Goal: Task Accomplishment & Management: Manage account settings

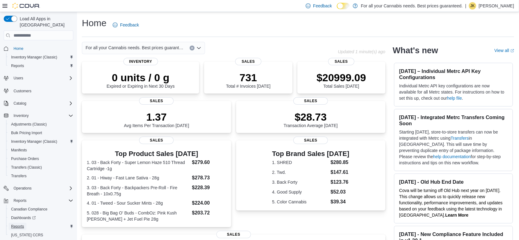
click at [23, 223] on span "Reports" at bounding box center [17, 226] width 13 height 7
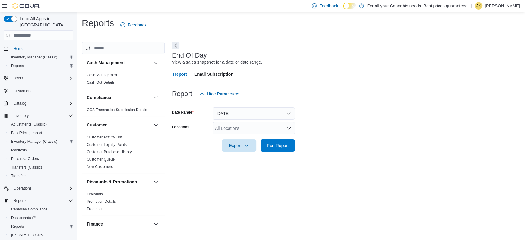
click at [234, 128] on div "All Locations" at bounding box center [254, 128] width 82 height 12
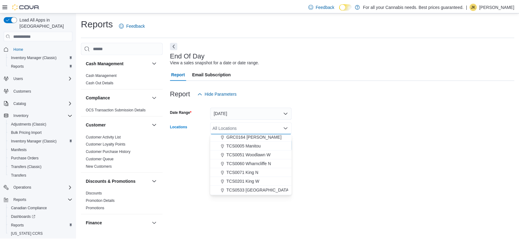
scroll to position [70, 0]
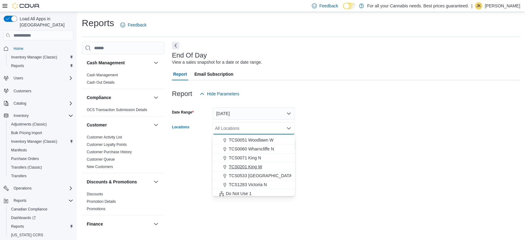
click at [256, 167] on span "TCS0201 King W" at bounding box center [245, 167] width 33 height 6
click at [348, 125] on form "Date Range [DATE] Locations TCS0201 [GEOGRAPHIC_DATA] box. Selected. TCS0201 Ki…" at bounding box center [346, 126] width 348 height 52
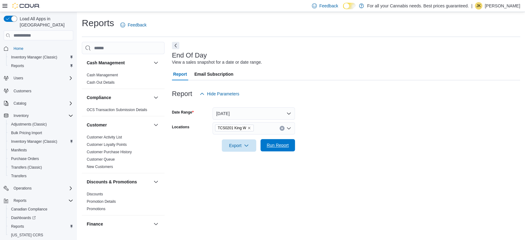
click at [275, 147] on span "Run Report" at bounding box center [278, 145] width 22 height 6
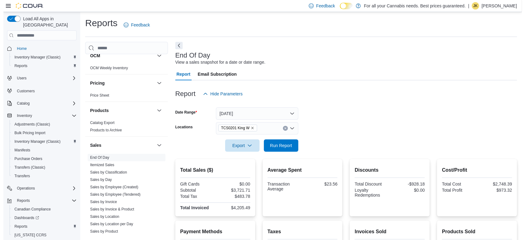
scroll to position [405, 0]
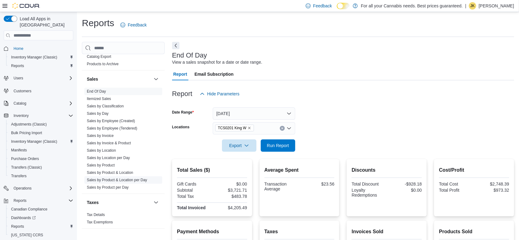
drag, startPoint x: 126, startPoint y: 180, endPoint x: 98, endPoint y: 179, distance: 27.5
click at [98, 179] on link "Sales by Product & Location per Day" at bounding box center [117, 180] width 60 height 4
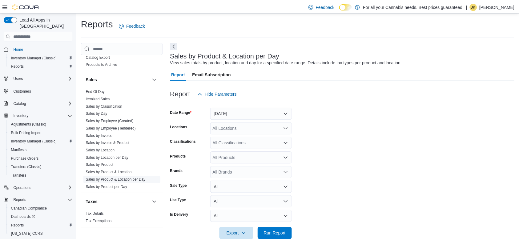
scroll to position [12, 0]
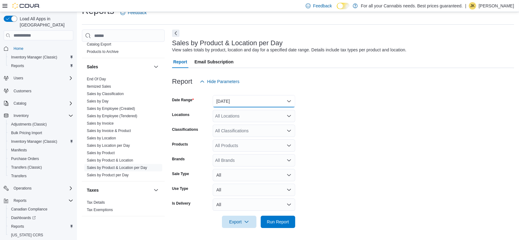
click at [225, 102] on button "[DATE]" at bounding box center [254, 101] width 82 height 12
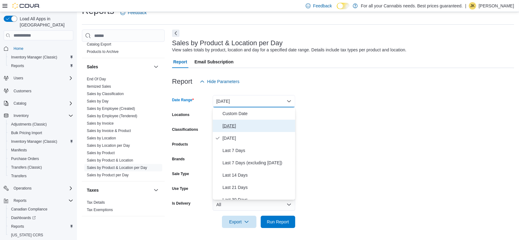
click at [231, 123] on span "[DATE]" at bounding box center [258, 125] width 70 height 7
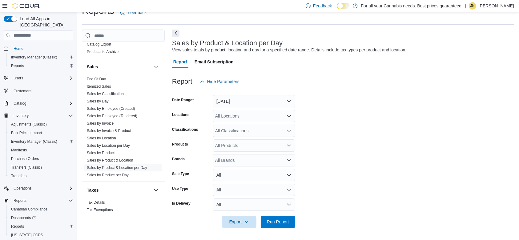
click at [337, 94] on div at bounding box center [343, 91] width 342 height 7
click at [263, 109] on form "Date Range [DATE] Locations All Locations Classifications All Classifications P…" at bounding box center [343, 158] width 342 height 140
click at [255, 118] on div "All Locations" at bounding box center [254, 116] width 82 height 12
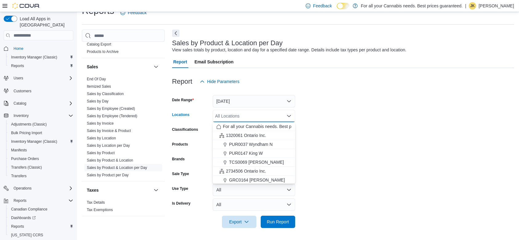
scroll to position [81, 0]
click at [258, 141] on span "TCS0201 King W" at bounding box center [245, 143] width 33 height 6
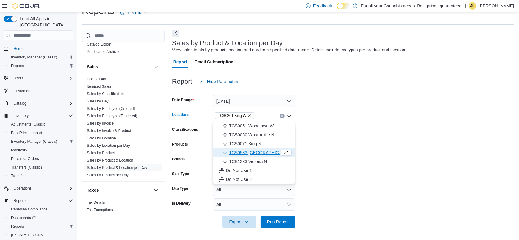
click at [316, 135] on form "Date Range [DATE] Locations TCS0201 [GEOGRAPHIC_DATA] box. Selected. TCS0201 Ki…" at bounding box center [343, 158] width 342 height 140
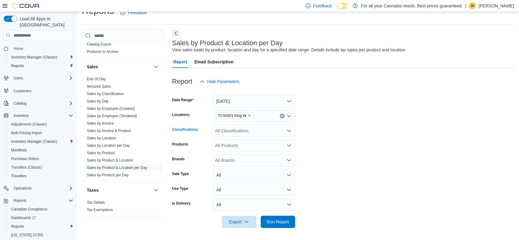
click at [252, 130] on div "All Classifications" at bounding box center [254, 131] width 82 height 12
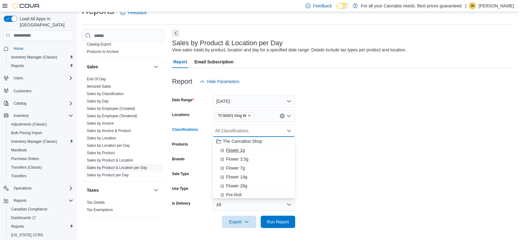
click at [238, 153] on span "Flower 1g" at bounding box center [235, 150] width 19 height 6
click at [242, 153] on span "Flower 3.5g" at bounding box center [237, 150] width 22 height 6
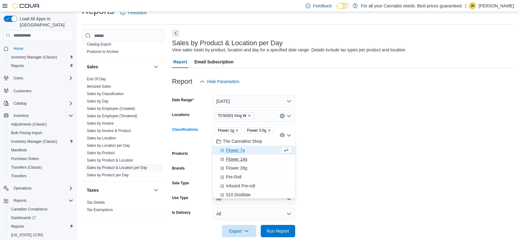
click at [241, 156] on span "Flower 14g" at bounding box center [236, 159] width 21 height 6
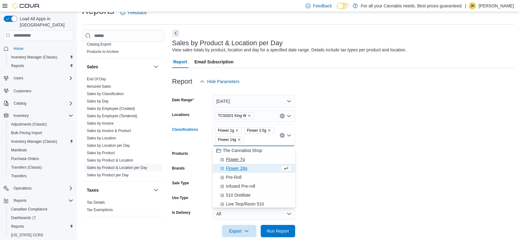
click at [242, 158] on span "Flower 7g" at bounding box center [235, 159] width 19 height 6
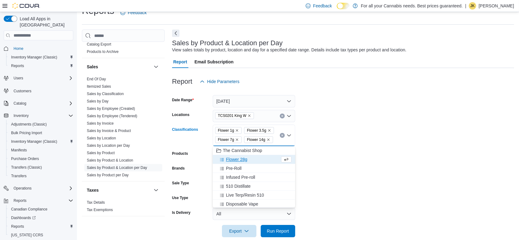
click at [255, 160] on div "Flower 28g" at bounding box center [247, 159] width 63 height 6
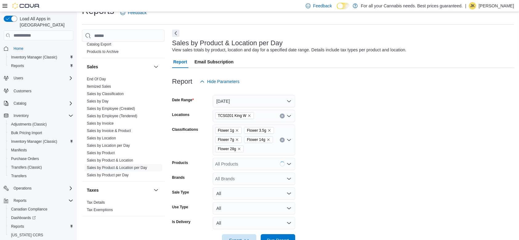
click at [341, 153] on form "Date Range [DATE] Locations TCS0201 King W Classifications Flower 1g Flower 3.5…" at bounding box center [343, 167] width 342 height 159
click at [288, 236] on span "Run Report" at bounding box center [277, 240] width 27 height 12
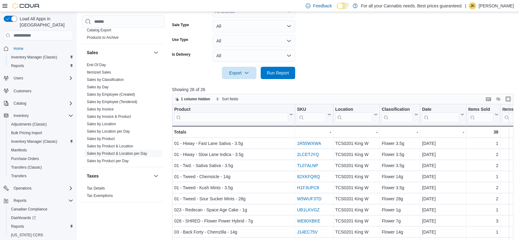
scroll to position [182, 0]
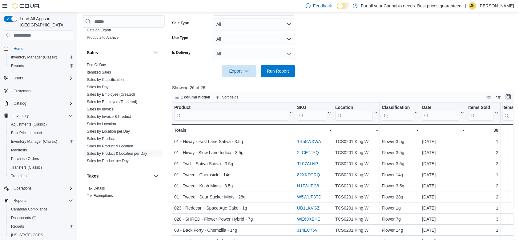
click at [512, 98] on button "Enter fullscreen" at bounding box center [508, 96] width 7 height 7
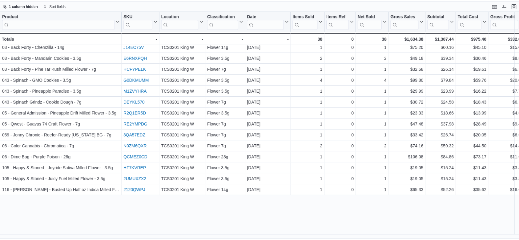
scroll to position [0, 0]
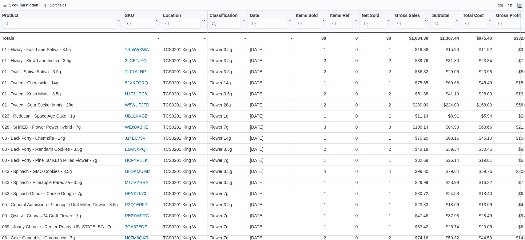
click at [521, 9] on button "Exit fullscreen" at bounding box center [520, 5] width 7 height 7
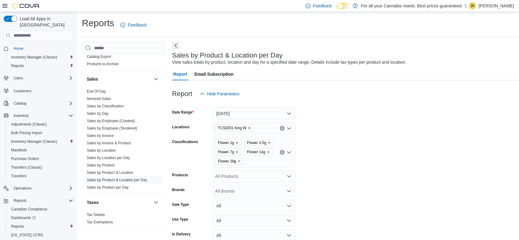
scroll to position [90, 0]
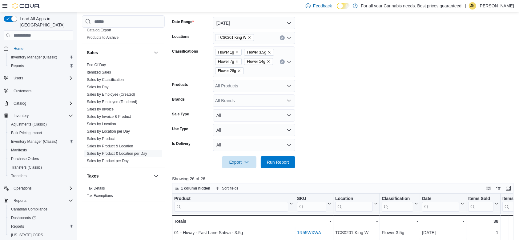
click at [282, 63] on icon "Clear input" at bounding box center [282, 62] width 2 height 2
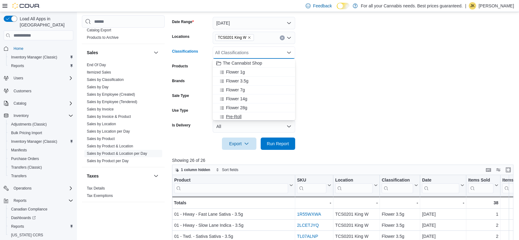
click at [247, 117] on div "Pre-Roll" at bounding box center [253, 117] width 75 height 6
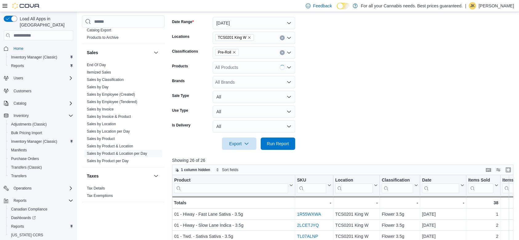
click at [369, 79] on form "Date Range [DATE] Locations TCS0201 King W Classifications Pre-Roll Products Al…" at bounding box center [344, 80] width 345 height 140
click at [286, 139] on span "Run Report" at bounding box center [277, 143] width 27 height 12
click at [510, 170] on button "Enter fullscreen" at bounding box center [508, 169] width 7 height 7
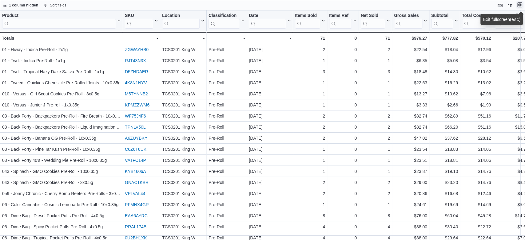
click at [521, 5] on button "Exit fullscreen" at bounding box center [520, 4] width 7 height 7
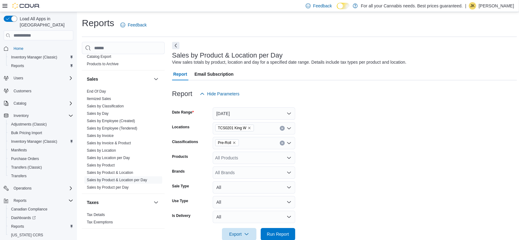
click at [280, 143] on button "Clear input" at bounding box center [282, 143] width 5 height 5
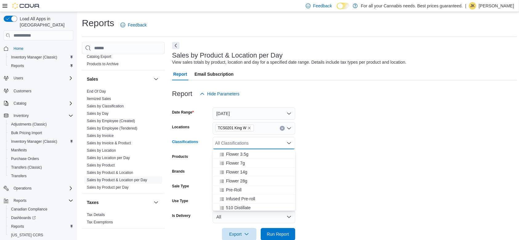
scroll to position [23, 0]
click at [251, 193] on span "Infused Pre-roll" at bounding box center [240, 193] width 29 height 6
click at [321, 157] on form "Date Range [DATE] Locations TCS0201 King W Classifications Infused Pre-roll Com…" at bounding box center [344, 170] width 345 height 140
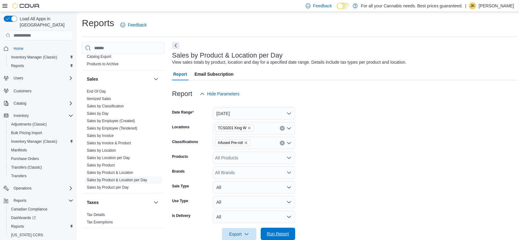
drag, startPoint x: 280, startPoint y: 235, endPoint x: 268, endPoint y: 238, distance: 12.3
click at [268, 238] on span "Run Report" at bounding box center [277, 234] width 27 height 12
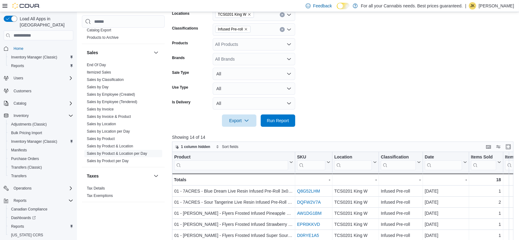
scroll to position [139, 0]
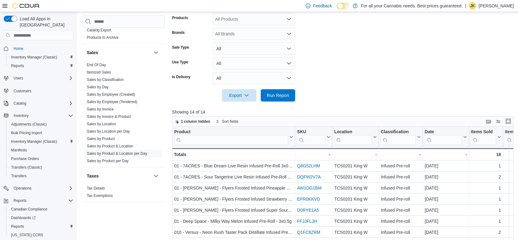
click at [512, 122] on button "Enter fullscreen" at bounding box center [508, 121] width 7 height 7
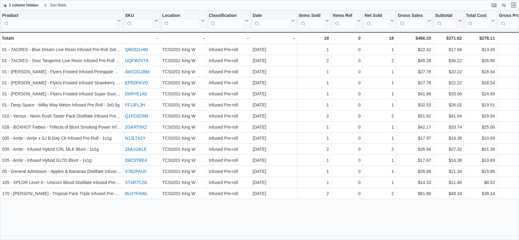
scroll to position [0, 0]
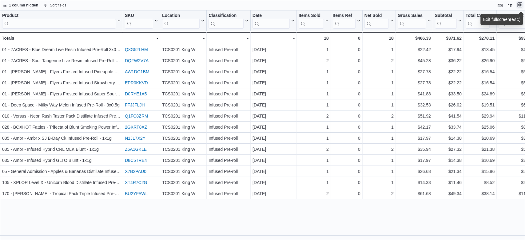
click at [522, 3] on button "Exit fullscreen" at bounding box center [520, 4] width 7 height 7
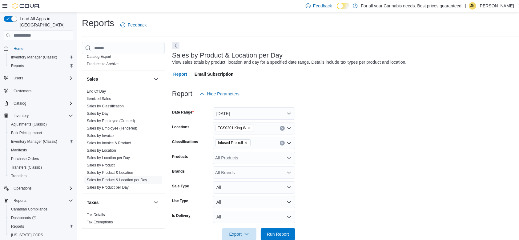
click at [281, 141] on button "Clear input" at bounding box center [282, 143] width 5 height 5
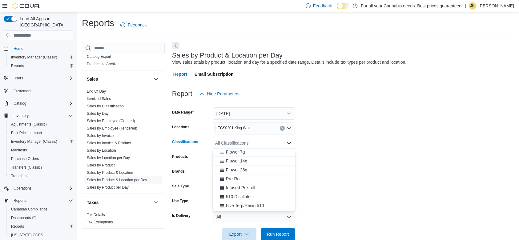
scroll to position [52, 0]
click at [267, 174] on div "510 Distillate" at bounding box center [253, 173] width 75 height 6
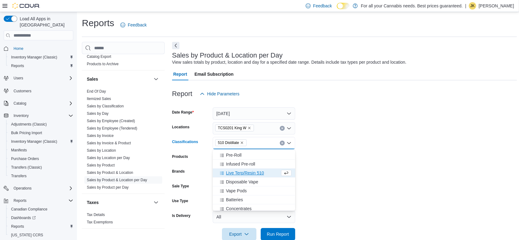
click at [259, 171] on span "Live Terp/Resin 510" at bounding box center [245, 173] width 38 height 6
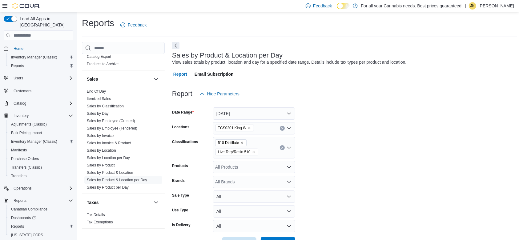
click at [287, 238] on span "Run Report" at bounding box center [277, 243] width 27 height 12
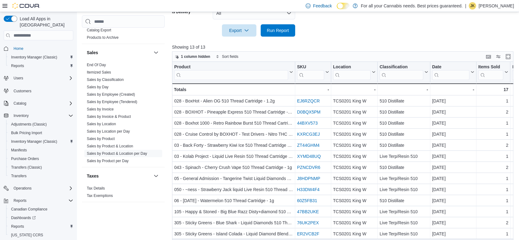
scroll to position [221, 0]
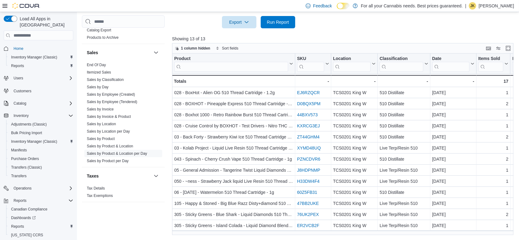
drag, startPoint x: 524, startPoint y: 139, endPoint x: 481, endPoint y: 31, distance: 116.0
click at [481, 31] on div at bounding box center [344, 31] width 345 height 7
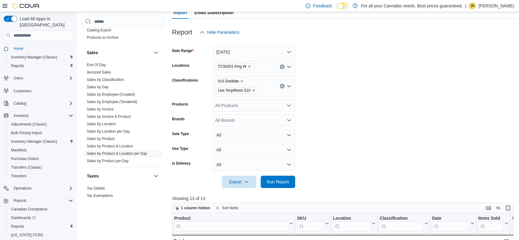
scroll to position [59, 0]
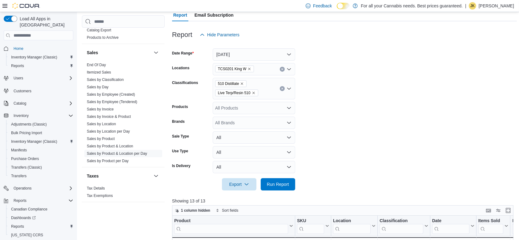
click at [280, 88] on button "Clear input" at bounding box center [282, 88] width 5 height 5
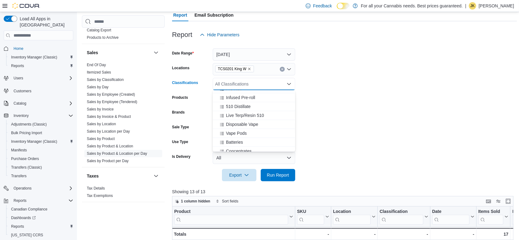
scroll to position [72, 0]
click at [273, 111] on div "Disposable Vape" at bounding box center [253, 111] width 75 height 6
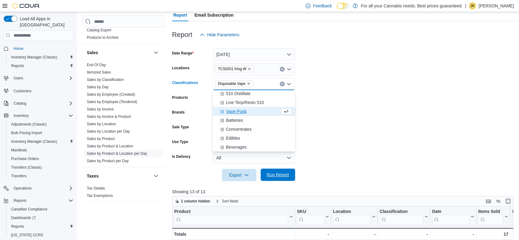
click at [291, 174] on span "Run Report" at bounding box center [277, 175] width 27 height 12
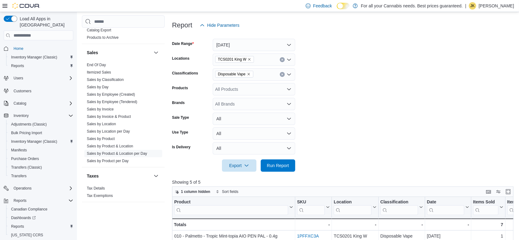
scroll to position [32, 0]
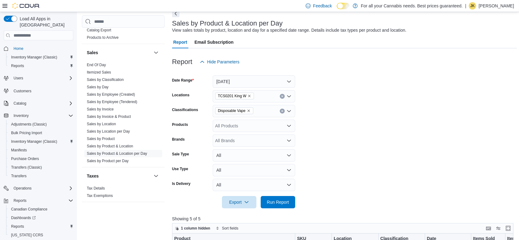
click at [281, 111] on icon "Clear input" at bounding box center [282, 111] width 2 height 2
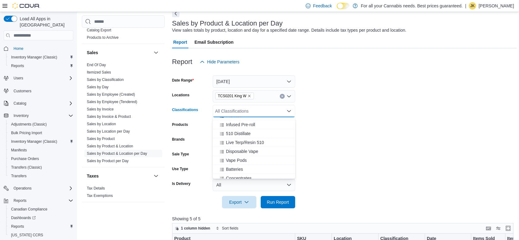
scroll to position [65, 0]
click at [257, 171] on div "Concentrates" at bounding box center [253, 173] width 75 height 6
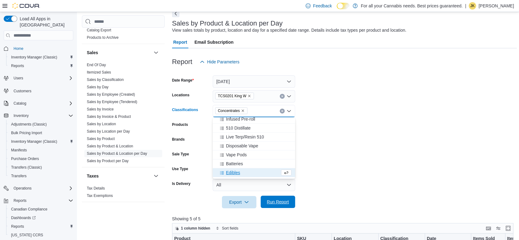
click at [277, 201] on span "Run Report" at bounding box center [278, 202] width 22 height 6
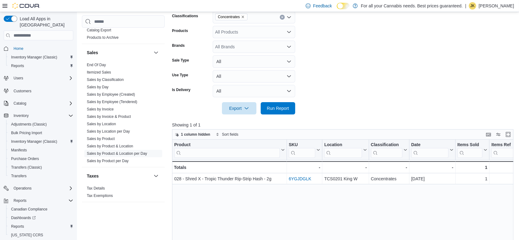
scroll to position [113, 0]
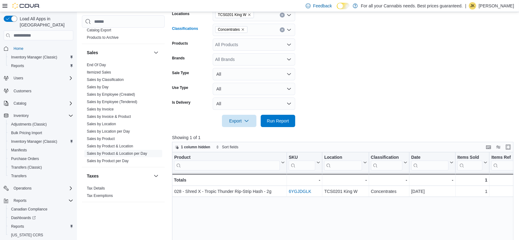
click at [282, 29] on icon "Clear input" at bounding box center [282, 30] width 2 height 2
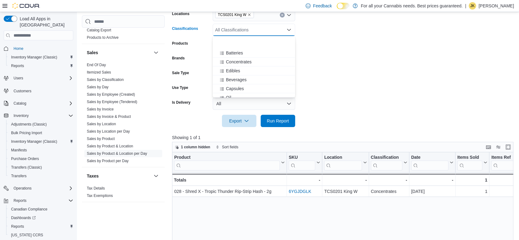
scroll to position [127, 0]
click at [251, 41] on button "Edibles" at bounding box center [254, 38] width 82 height 9
click at [353, 70] on form "Date Range [DATE] Locations TCS0201 King W Classifications Edibles Combo box. S…" at bounding box center [344, 57] width 345 height 140
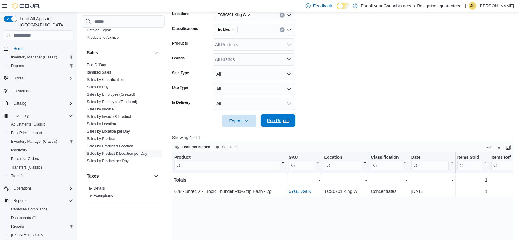
click at [292, 122] on button "Run Report" at bounding box center [278, 121] width 34 height 12
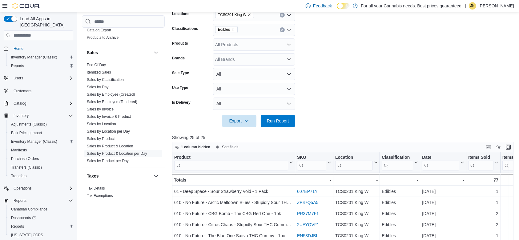
scroll to position [114, 0]
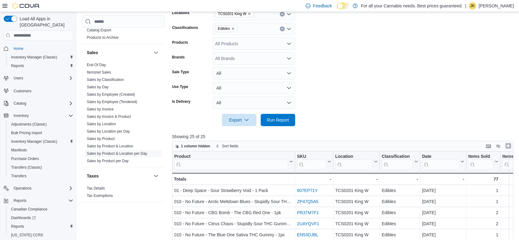
click at [512, 147] on button "Enter fullscreen" at bounding box center [508, 145] width 7 height 7
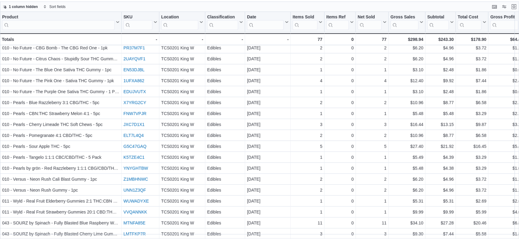
scroll to position [0, 0]
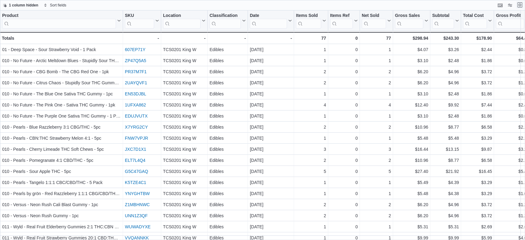
click at [519, 6] on button "Exit fullscreen" at bounding box center [520, 4] width 7 height 7
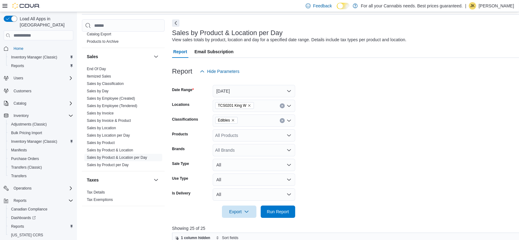
scroll to position [74, 0]
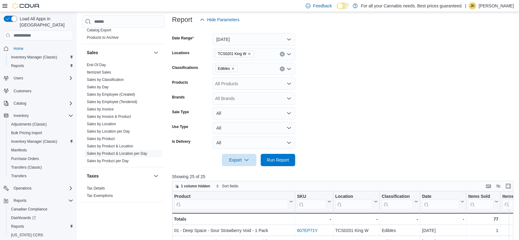
click at [282, 69] on icon "Clear input" at bounding box center [282, 69] width 2 height 2
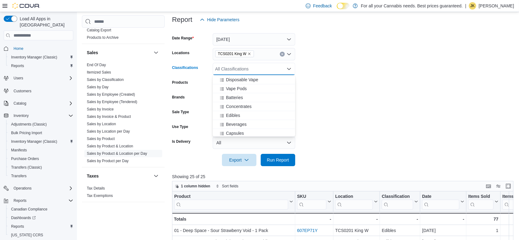
scroll to position [107, 0]
click at [278, 104] on div "Beverages" at bounding box center [253, 106] width 75 height 6
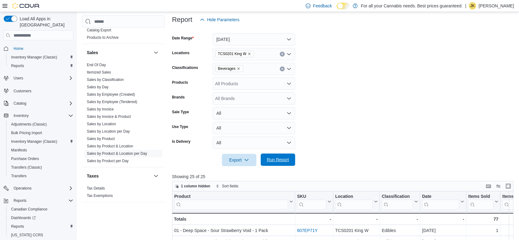
click at [282, 160] on span "Run Report" at bounding box center [278, 160] width 22 height 6
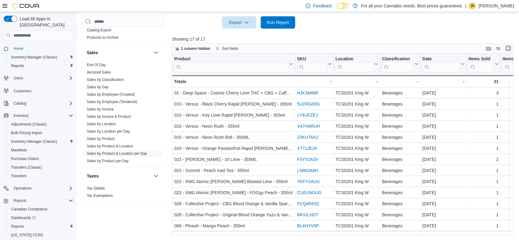
click at [508, 50] on button "Enter fullscreen" at bounding box center [508, 48] width 7 height 7
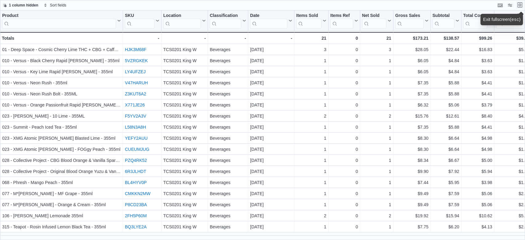
click at [520, 6] on button "Exit fullscreen" at bounding box center [520, 4] width 7 height 7
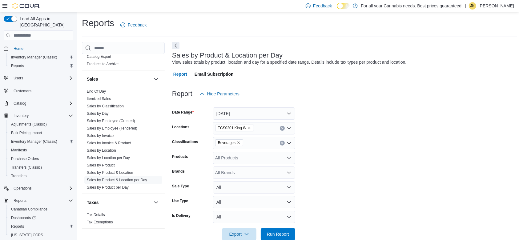
click at [283, 143] on icon "Clear input" at bounding box center [282, 143] width 2 height 2
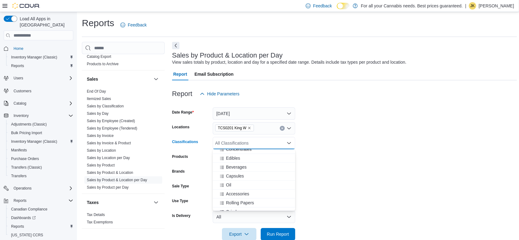
scroll to position [122, 0]
click at [261, 176] on div "Capsules" at bounding box center [253, 174] width 75 height 6
click at [246, 176] on div "Oil" at bounding box center [247, 174] width 63 height 6
click at [365, 153] on form "Date Range [DATE] Locations TCS0201 King W Classifications Capsules Oil Combo b…" at bounding box center [344, 170] width 345 height 140
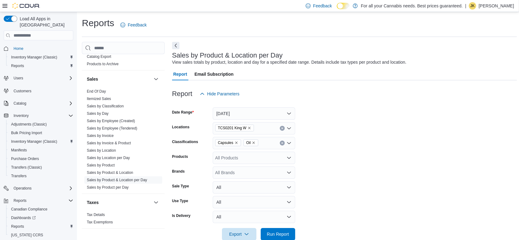
scroll to position [103, 0]
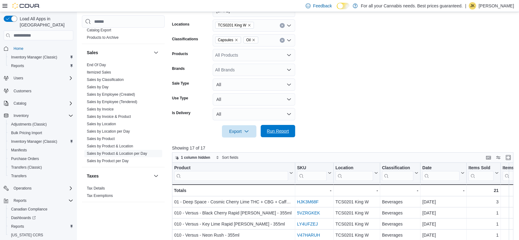
click at [284, 131] on span "Run Report" at bounding box center [278, 131] width 22 height 6
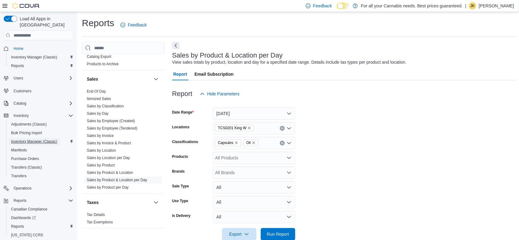
click at [53, 139] on span "Inventory Manager (Classic)" at bounding box center [34, 141] width 46 height 5
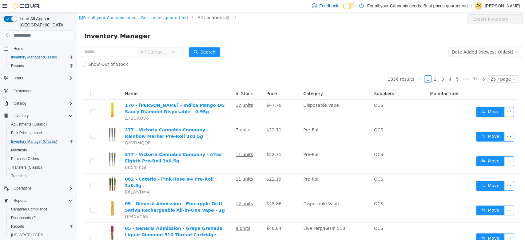
click at [198, 20] on span "All Locations" at bounding box center [211, 17] width 27 height 7
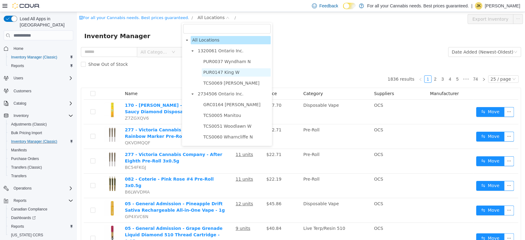
click at [238, 74] on span "PUR0147 King W" at bounding box center [236, 72] width 69 height 8
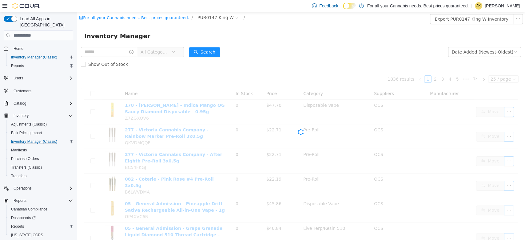
click at [284, 59] on div "Show Out of Stock" at bounding box center [301, 64] width 440 height 12
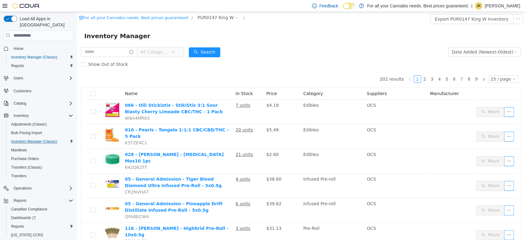
click at [165, 53] on span "All Categories" at bounding box center [155, 52] width 28 height 6
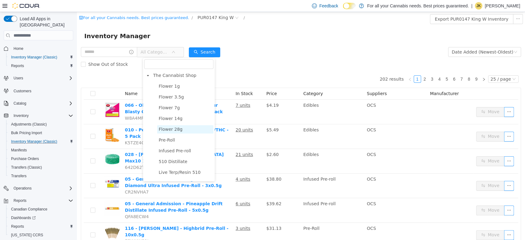
click at [173, 128] on span "Flower 28g" at bounding box center [171, 129] width 24 height 5
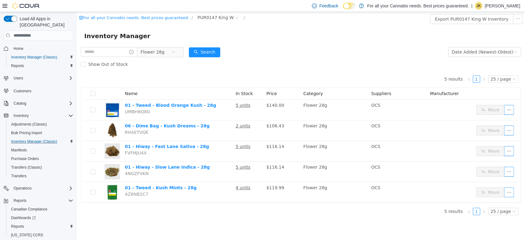
click at [298, 50] on form "Flower 28g Date Added (Newest-Oldest) Search Show Out of Stock" at bounding box center [301, 58] width 440 height 25
click at [151, 54] on span "Flower 28g" at bounding box center [153, 51] width 24 height 9
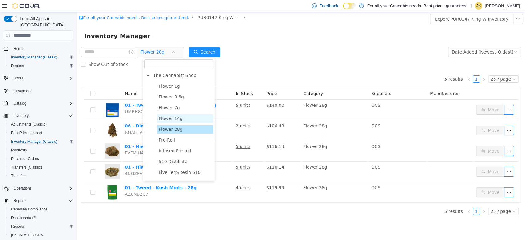
click at [170, 116] on span "Flower 14g" at bounding box center [185, 119] width 56 height 8
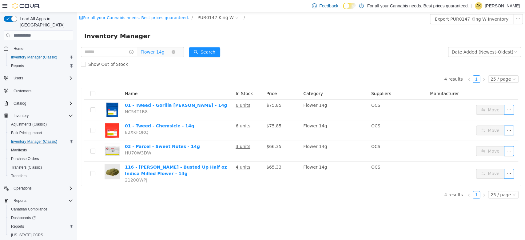
click at [161, 57] on span "Flower 14g" at bounding box center [153, 51] width 24 height 9
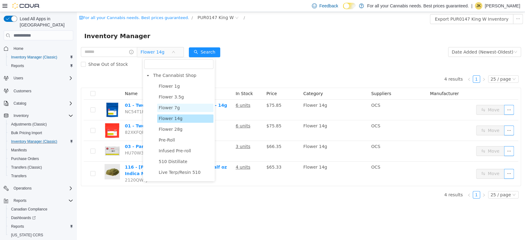
click at [170, 107] on span "Flower 7g" at bounding box center [169, 107] width 21 height 5
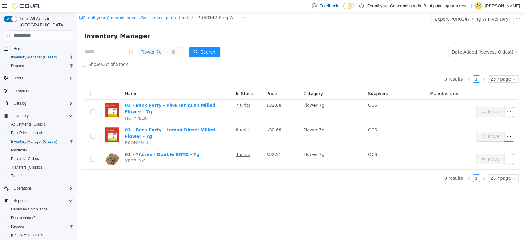
click at [158, 51] on span "Flower 7g" at bounding box center [151, 51] width 21 height 9
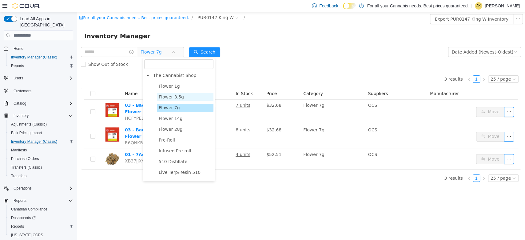
click at [173, 97] on span "Flower 3.5g" at bounding box center [171, 96] width 25 height 5
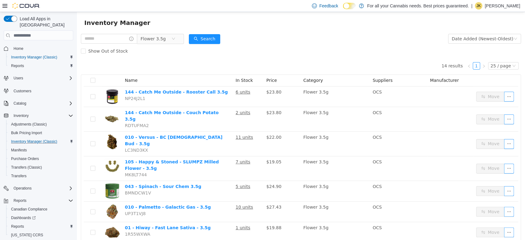
scroll to position [13, 0]
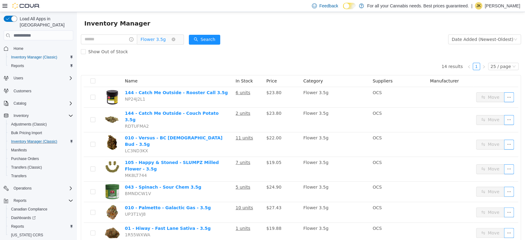
click at [162, 40] on span "Flower 3.5g" at bounding box center [153, 39] width 25 height 9
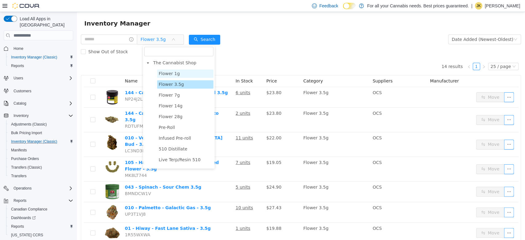
click at [179, 73] on span "Flower 1g" at bounding box center [185, 74] width 56 height 8
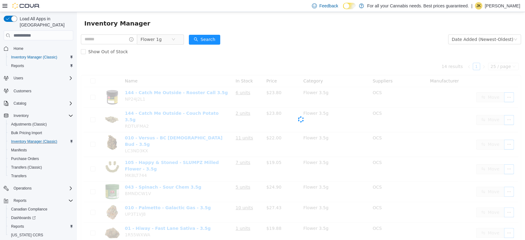
scroll to position [0, 0]
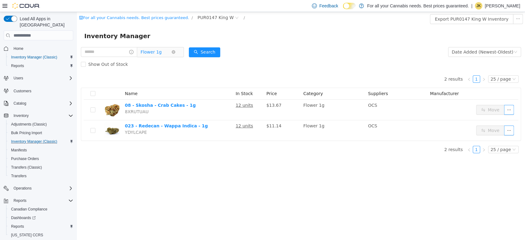
click at [159, 55] on span "Flower 1g" at bounding box center [151, 51] width 21 height 9
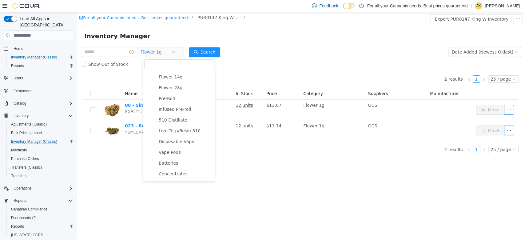
scroll to position [47, 0]
click at [183, 92] on span "Pre-Roll" at bounding box center [185, 93] width 56 height 8
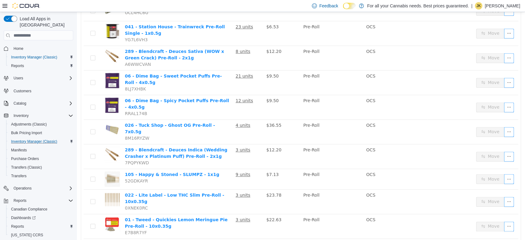
scroll to position [412, 0]
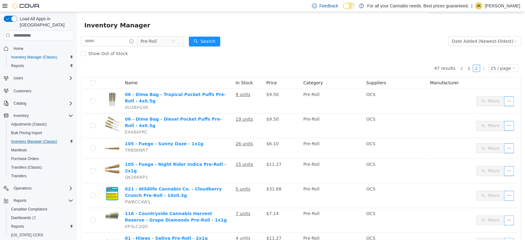
scroll to position [10, 0]
click at [154, 40] on span "Pre-Roll" at bounding box center [149, 41] width 16 height 9
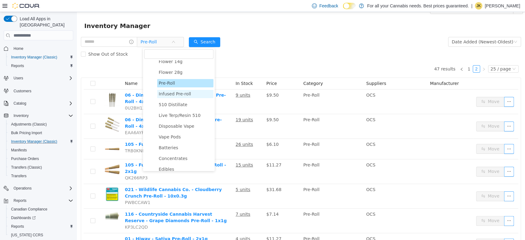
click at [178, 91] on span "Infused Pre-roll" at bounding box center [185, 94] width 56 height 8
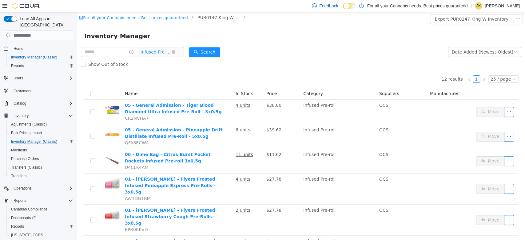
click at [161, 49] on span "Infused Pre-roll" at bounding box center [156, 51] width 31 height 9
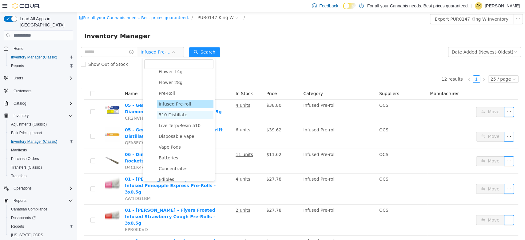
click at [168, 113] on span "510 Distillate" at bounding box center [173, 114] width 29 height 5
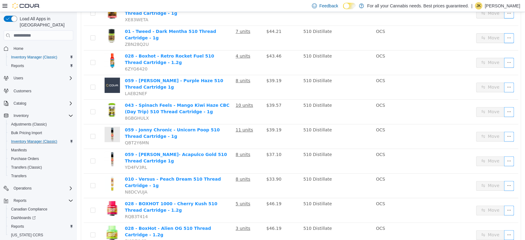
scroll to position [156, 0]
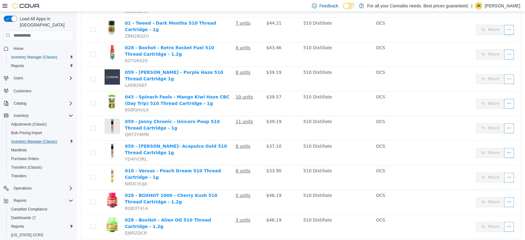
drag, startPoint x: 518, startPoint y: 177, endPoint x: 519, endPoint y: 54, distance: 122.5
click at [519, 54] on div "510 Distillate Date Added (Newest-Oldest) Search Show Out of Stock 12 results 1…" at bounding box center [301, 73] width 448 height 367
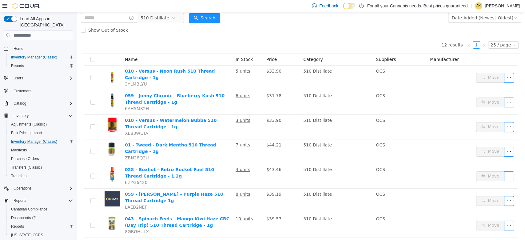
scroll to position [0, 0]
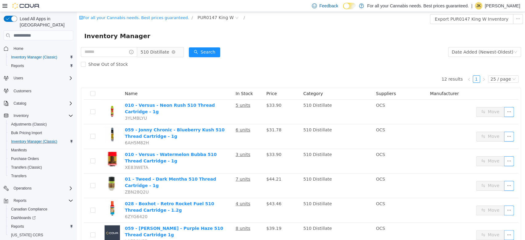
click at [156, 51] on span "510 Distillate" at bounding box center [155, 51] width 29 height 9
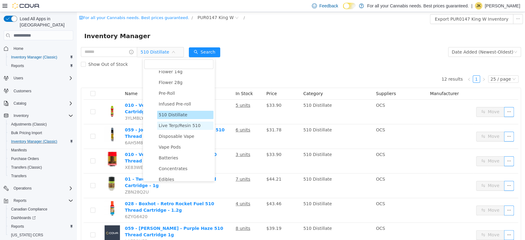
click at [174, 123] on span "Live Terp/Resin 510" at bounding box center [185, 126] width 56 height 8
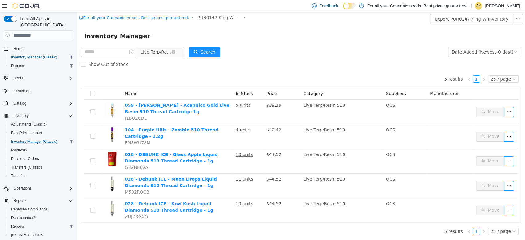
click at [160, 55] on span "Live Terp/Resin 510" at bounding box center [156, 51] width 31 height 9
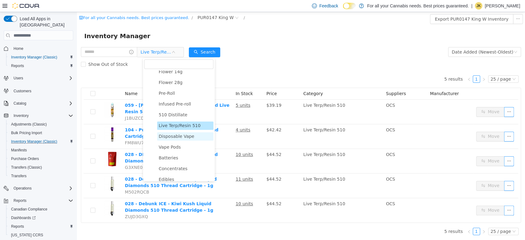
click at [181, 136] on span "Disposable Vape" at bounding box center [177, 136] width 36 height 5
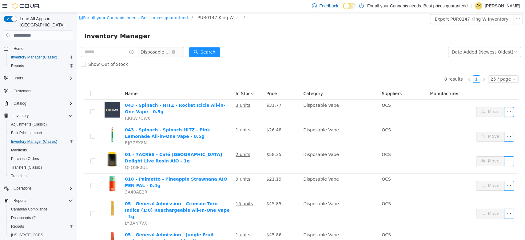
click at [153, 51] on span "Disposable Vape" at bounding box center [156, 51] width 31 height 9
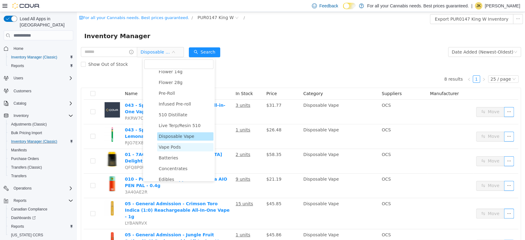
click at [174, 150] on span "Vape Pods" at bounding box center [170, 147] width 22 height 5
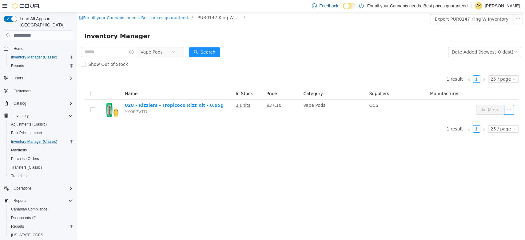
click at [155, 62] on div "Show Out of Stock" at bounding box center [301, 64] width 440 height 12
click at [156, 48] on span "Vape Pods" at bounding box center [152, 51] width 22 height 9
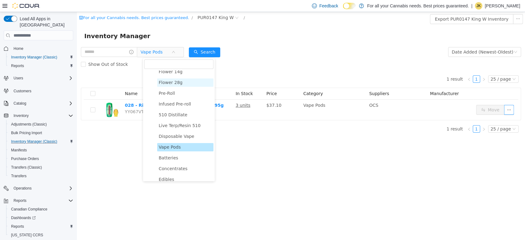
click at [185, 86] on span "Flower 28g" at bounding box center [185, 82] width 56 height 8
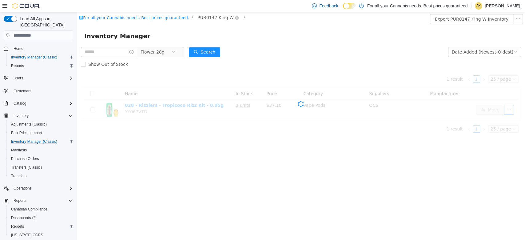
click at [217, 18] on span "PUR0147 King W" at bounding box center [218, 17] width 46 height 7
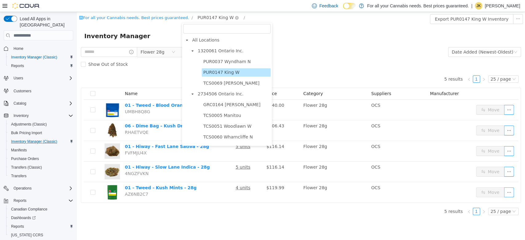
click at [209, 16] on span "PUR0147 King W" at bounding box center [216, 17] width 36 height 7
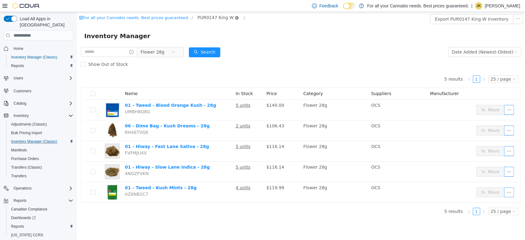
click at [235, 18] on icon "icon: close-circle" at bounding box center [237, 18] width 4 height 4
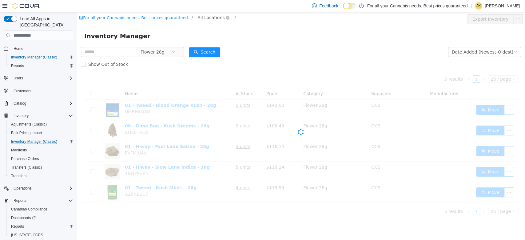
click at [207, 18] on span "All Locations" at bounding box center [211, 17] width 27 height 7
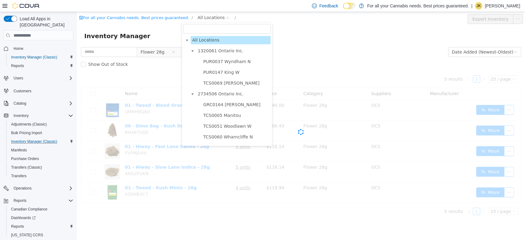
scroll to position [65, 0]
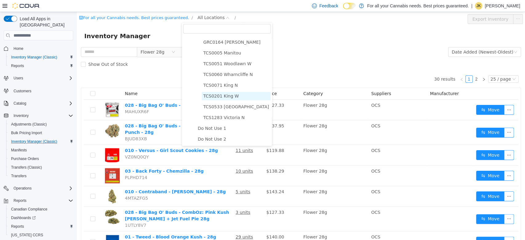
click at [222, 99] on span "TCS0201 King W" at bounding box center [236, 96] width 69 height 8
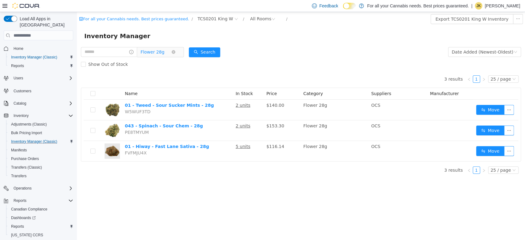
click at [159, 53] on span "Flower 28g" at bounding box center [153, 51] width 24 height 9
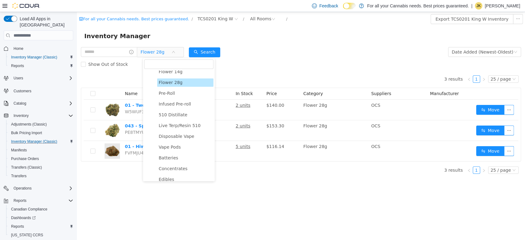
click at [179, 77] on ul "Flower 1g Flower 3.5g Flower 7g Flower 14g Flower 28g Pre-Roll Infused Pre-roll…" at bounding box center [178, 238] width 69 height 407
click at [175, 72] on span "Flower 14g" at bounding box center [171, 71] width 24 height 5
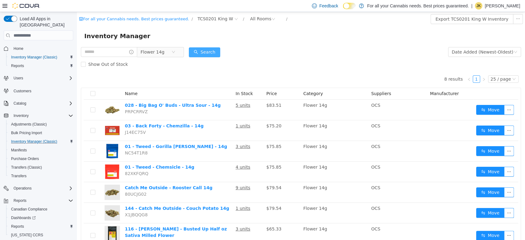
click at [216, 53] on button "Search" at bounding box center [204, 52] width 31 height 10
click at [164, 50] on span "Flower 14g" at bounding box center [153, 51] width 24 height 9
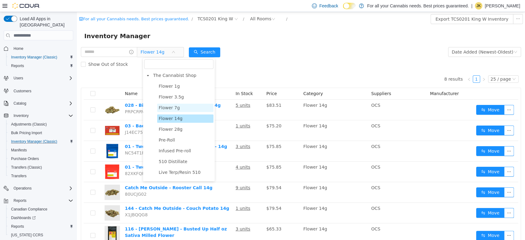
click at [180, 108] on span "Flower 7g" at bounding box center [185, 108] width 56 height 8
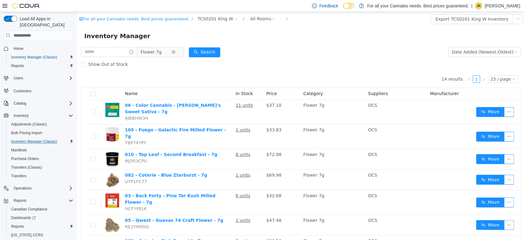
click at [162, 51] on span "Flower 7g" at bounding box center [151, 51] width 21 height 9
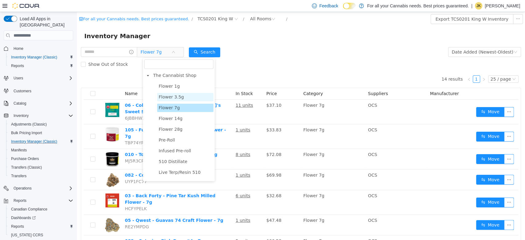
click at [175, 99] on span "Flower 3.5g" at bounding box center [171, 96] width 25 height 5
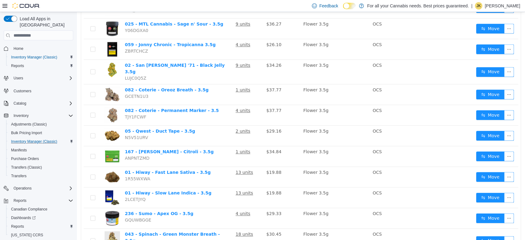
scroll to position [412, 0]
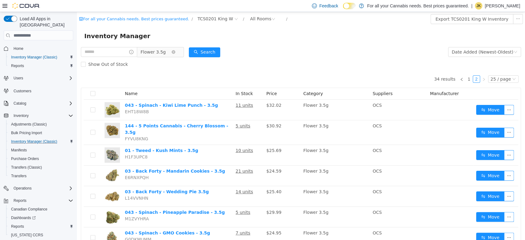
click at [163, 56] on span "Flower 3.5g" at bounding box center [153, 51] width 25 height 9
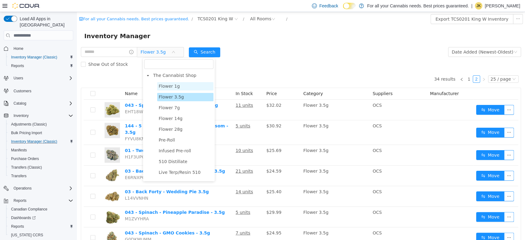
click at [170, 82] on span "Flower 1g" at bounding box center [185, 86] width 56 height 8
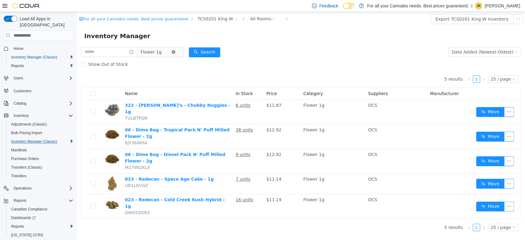
click at [175, 53] on icon "icon: close-circle" at bounding box center [174, 52] width 4 height 4
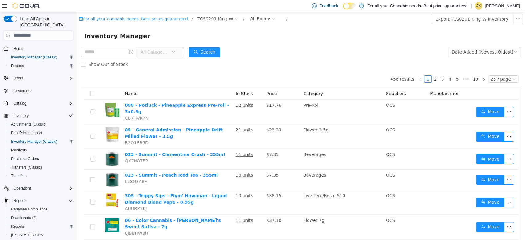
click at [158, 57] on span "All Categories" at bounding box center [160, 52] width 47 height 10
click at [158, 54] on span "All Categories" at bounding box center [155, 52] width 28 height 6
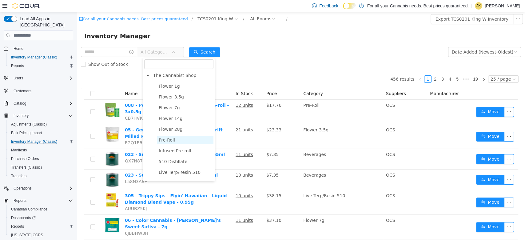
click at [175, 138] on span "Pre-Roll" at bounding box center [185, 140] width 56 height 8
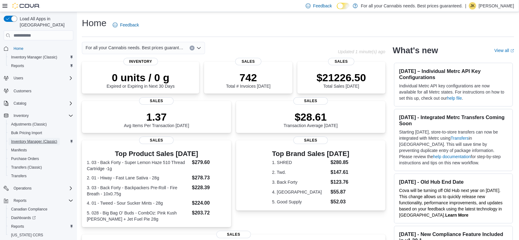
click at [45, 138] on span "Inventory Manager (Classic)" at bounding box center [34, 141] width 46 height 7
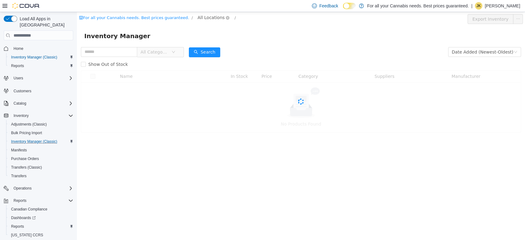
click at [198, 20] on span "All Locations" at bounding box center [211, 17] width 27 height 7
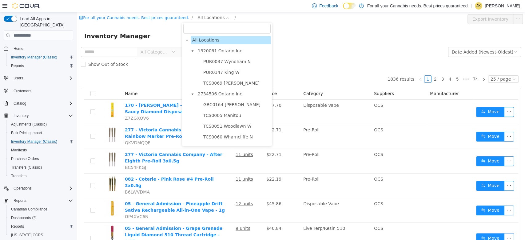
scroll to position [65, 0]
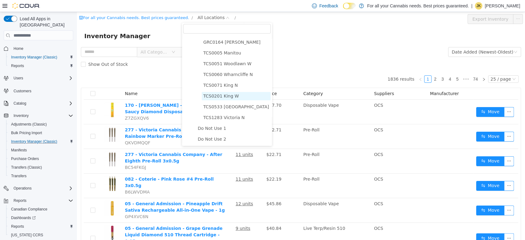
click at [219, 97] on span "TCS0201 King W" at bounding box center [221, 96] width 36 height 5
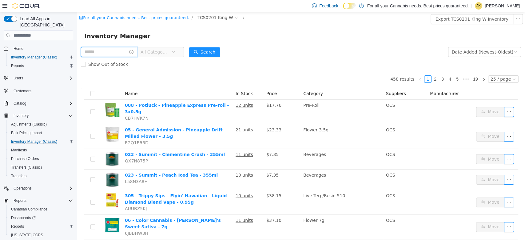
click at [115, 56] on input "text" at bounding box center [109, 52] width 56 height 10
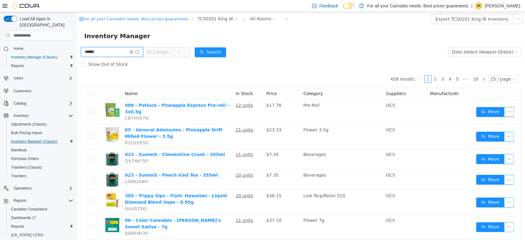
type input "******"
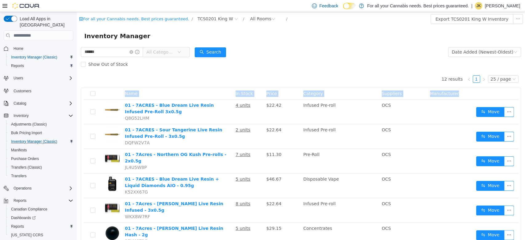
drag, startPoint x: 502, startPoint y: 84, endPoint x: 503, endPoint y: 94, distance: 9.7
click at [503, 94] on div "12 results 1 25 / page Name In Stock Price Category Suppliers Manufacturer 01 -…" at bounding box center [301, 224] width 440 height 309
click at [413, 62] on div "Show Out of Stock" at bounding box center [301, 64] width 440 height 12
